Goal: Task Accomplishment & Management: Use online tool/utility

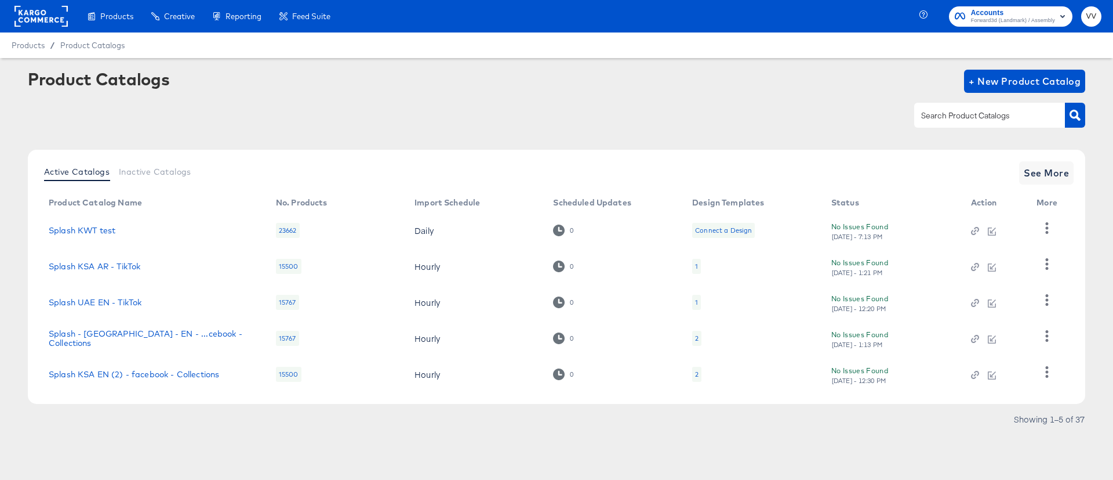
click at [43, 18] on rect at bounding box center [40, 16] width 53 height 21
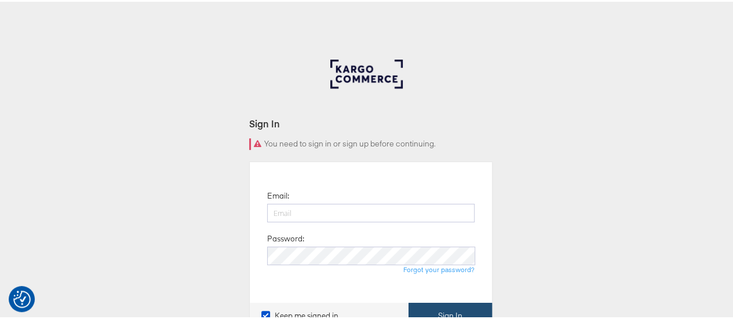
type input "Vipin.Venugopalan@forwardpmx.com"
click at [444, 306] on button "Sign In" at bounding box center [450, 315] width 83 height 26
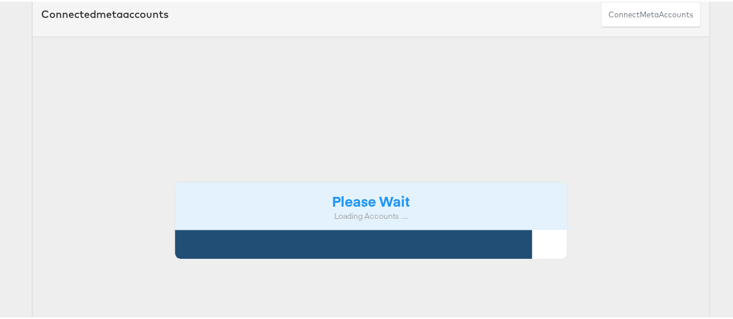
scroll to position [112, 0]
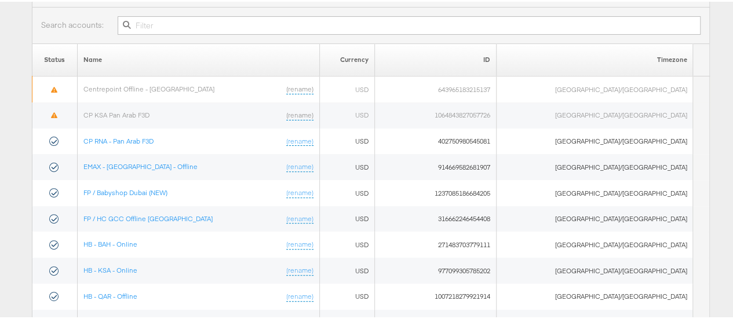
click at [250, 24] on input "text" at bounding box center [409, 23] width 583 height 19
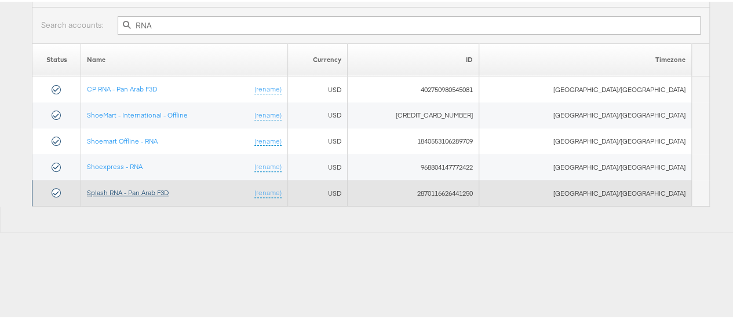
type input "RNA"
click at [158, 189] on link "Splash RNA - Pan Arab F3D" at bounding box center [128, 191] width 82 height 9
